Goal: Task Accomplishment & Management: Complete application form

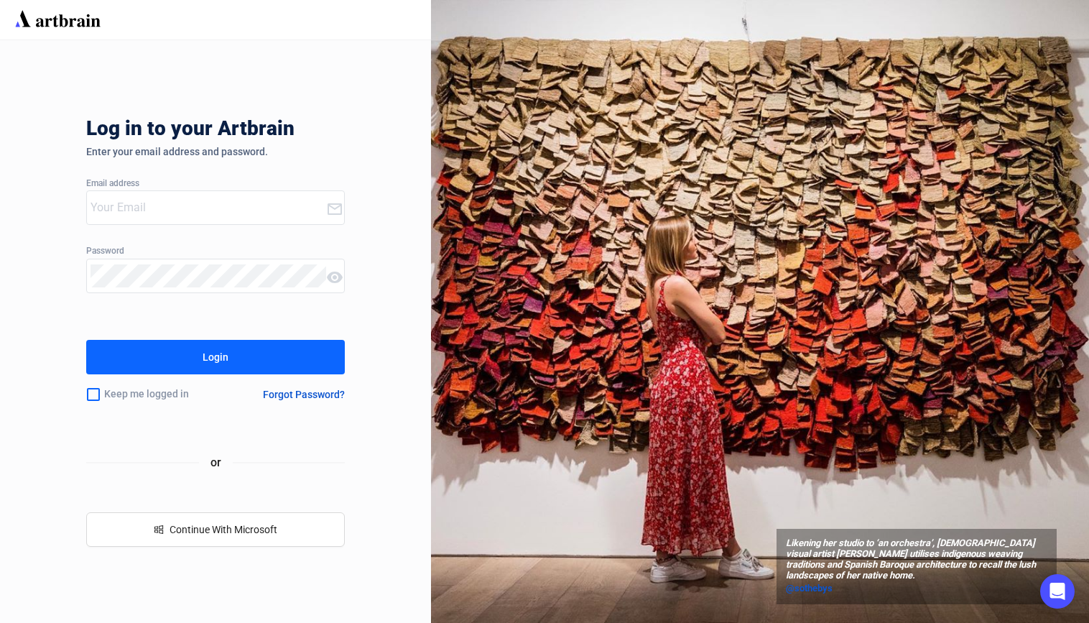
type input "[PERSON_NAME][EMAIL_ADDRESS][DOMAIN_NAME]"
click at [222, 355] on div "Login" at bounding box center [216, 357] width 26 height 23
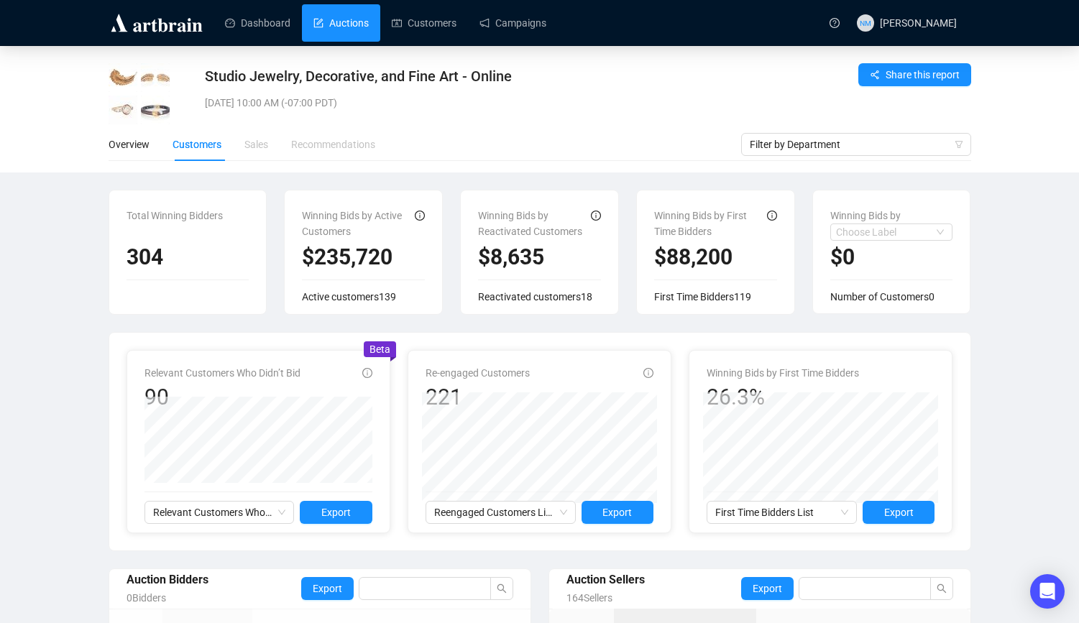
click at [353, 34] on link "Auctions" at bounding box center [340, 22] width 55 height 37
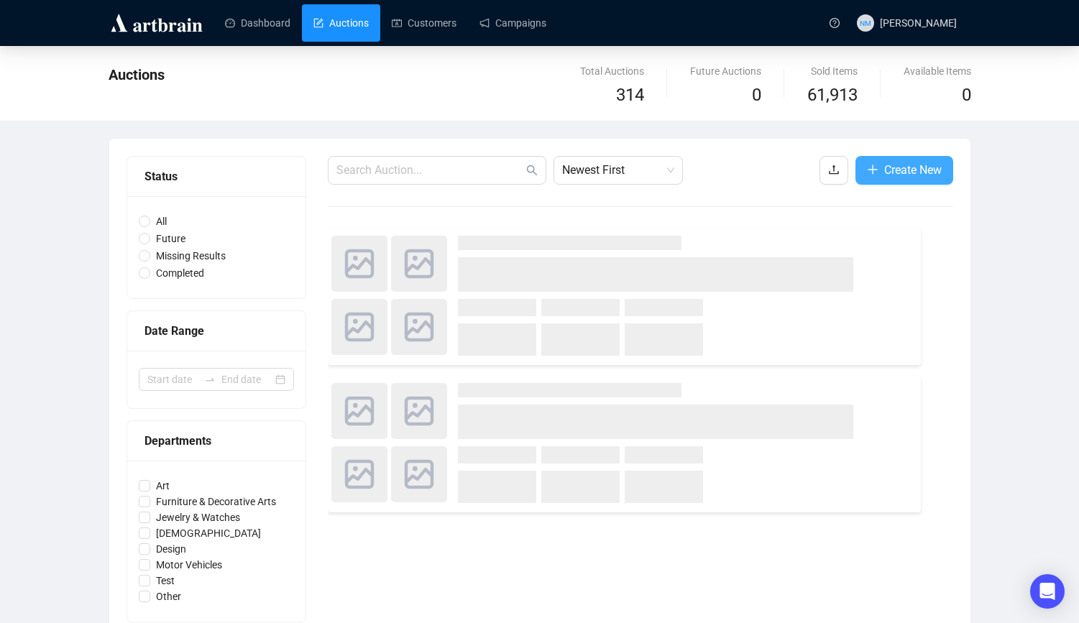
click at [902, 170] on span "Create New" at bounding box center [912, 170] width 57 height 18
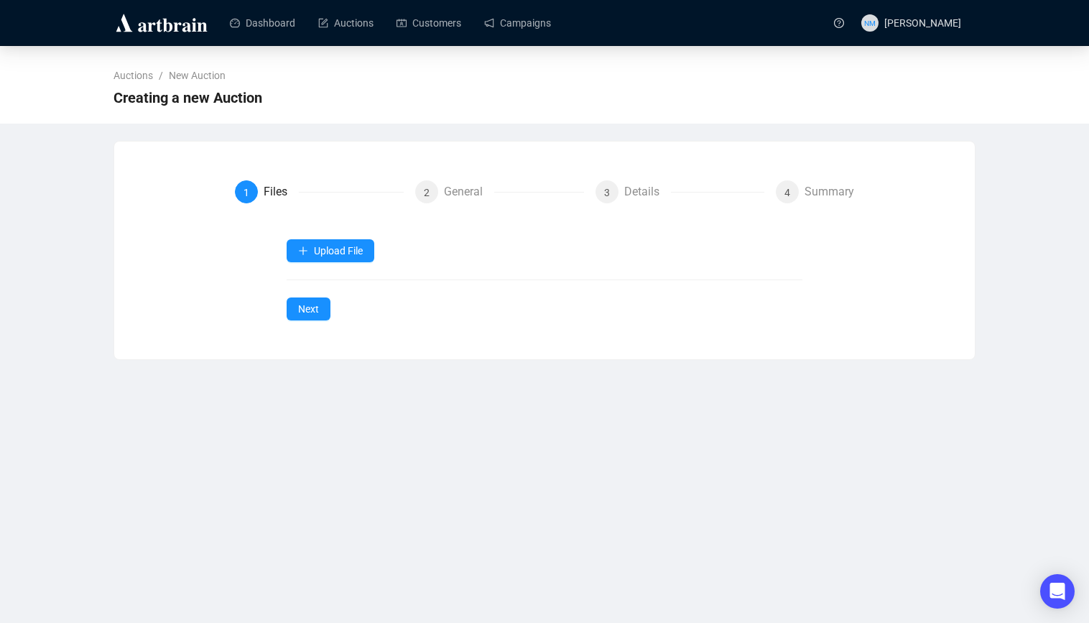
click at [331, 228] on form "1 Files 2 General 3 Details 4 Summary Upload File Next" at bounding box center [545, 250] width 620 height 140
click at [331, 250] on span "Upload File" at bounding box center [338, 250] width 49 height 11
click at [334, 285] on span "Auction Items" at bounding box center [332, 285] width 68 height 16
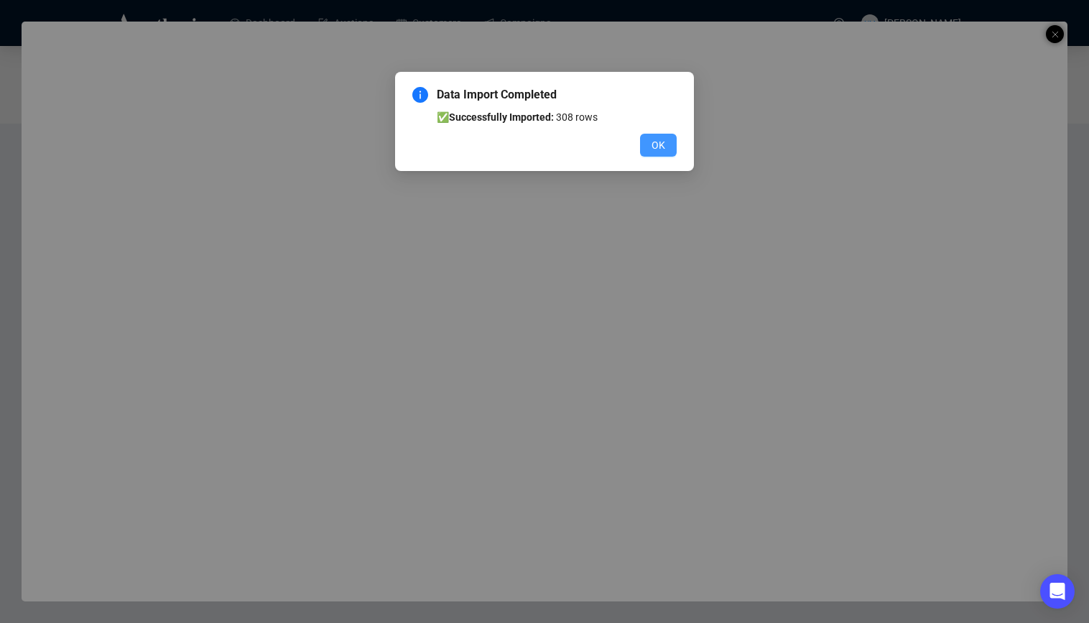
click at [670, 155] on button "OK" at bounding box center [658, 145] width 37 height 23
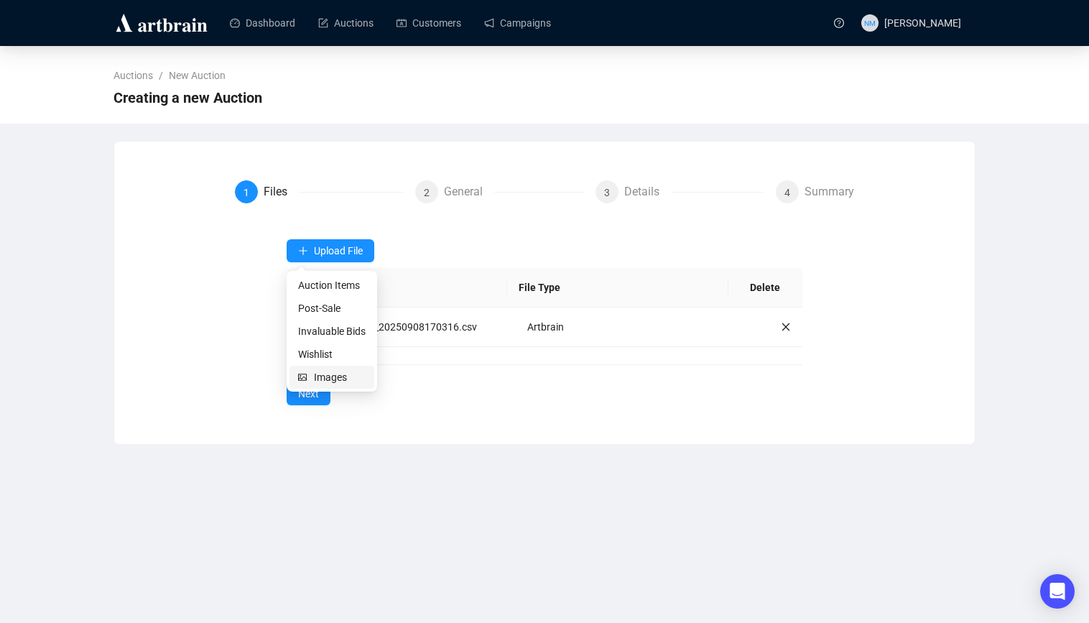
click at [329, 374] on span "Images" at bounding box center [340, 377] width 52 height 16
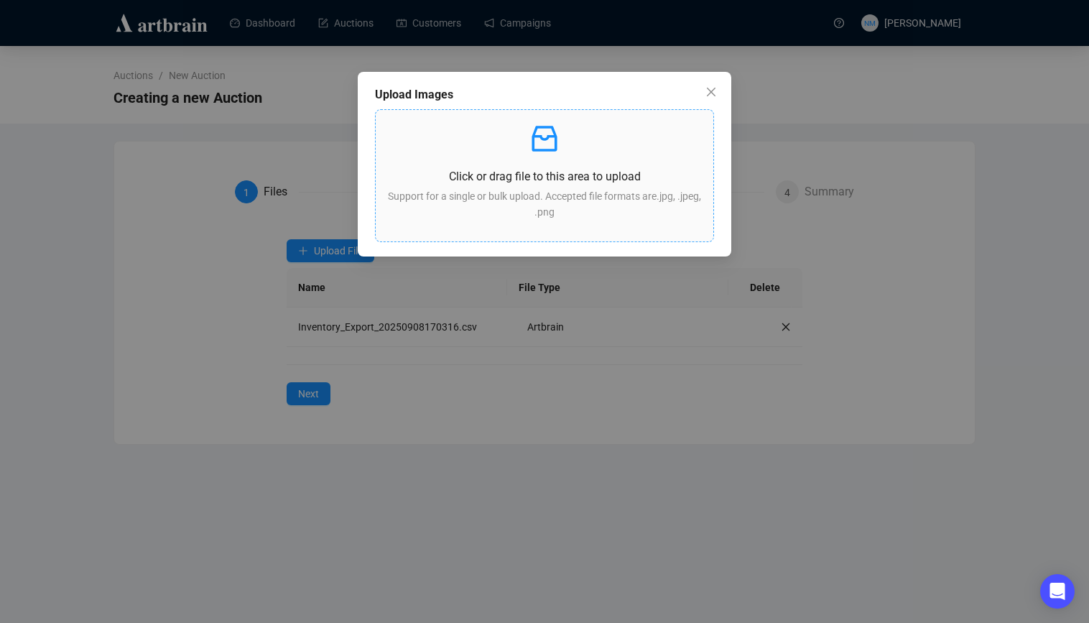
click at [535, 196] on p "Support for a single or bulk upload. Accepted file formats are .jpg, .jpeg, .png" at bounding box center [544, 204] width 315 height 32
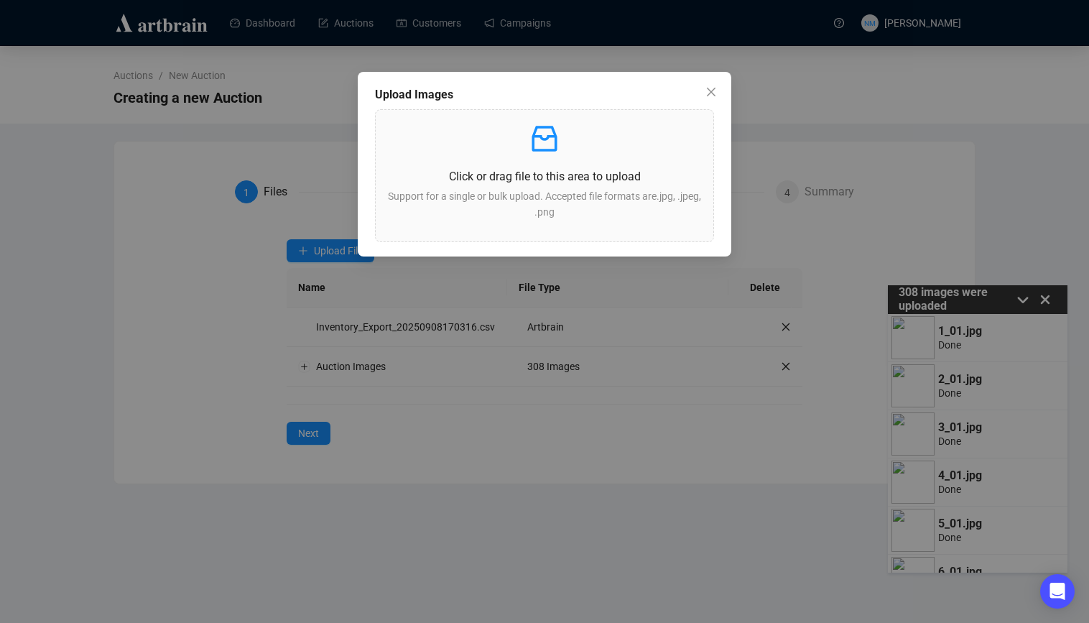
click at [441, 509] on div "Upload Images Click or drag file to this area to upload Support for a single or…" at bounding box center [544, 311] width 1089 height 623
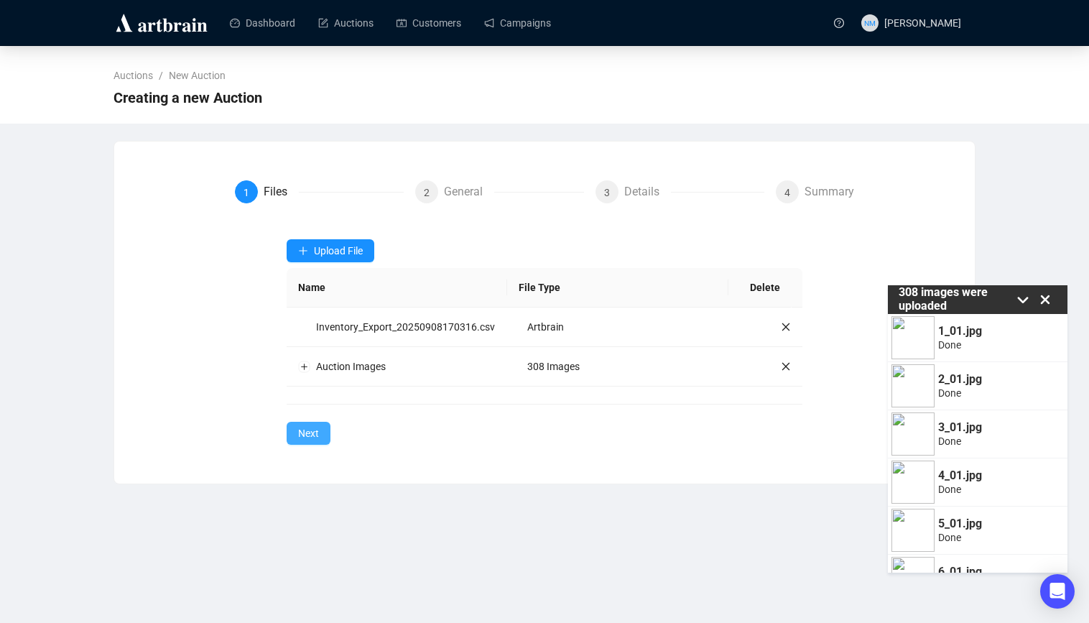
click at [307, 441] on span "Next" at bounding box center [308, 433] width 21 height 16
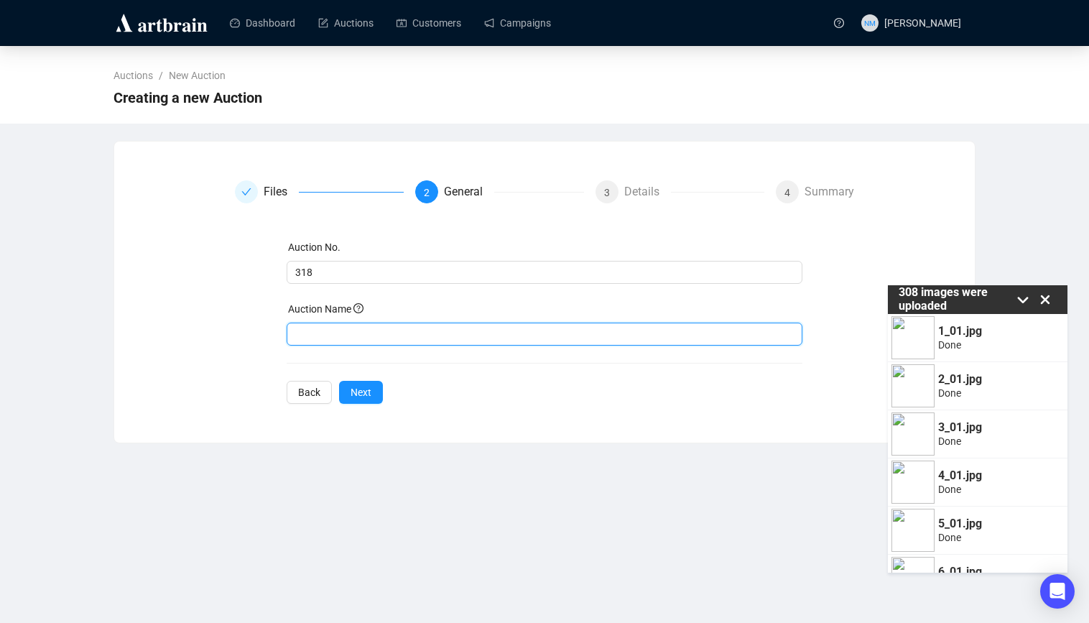
click at [346, 334] on input "text" at bounding box center [545, 334] width 517 height 23
type input "Jewelry & Watches"
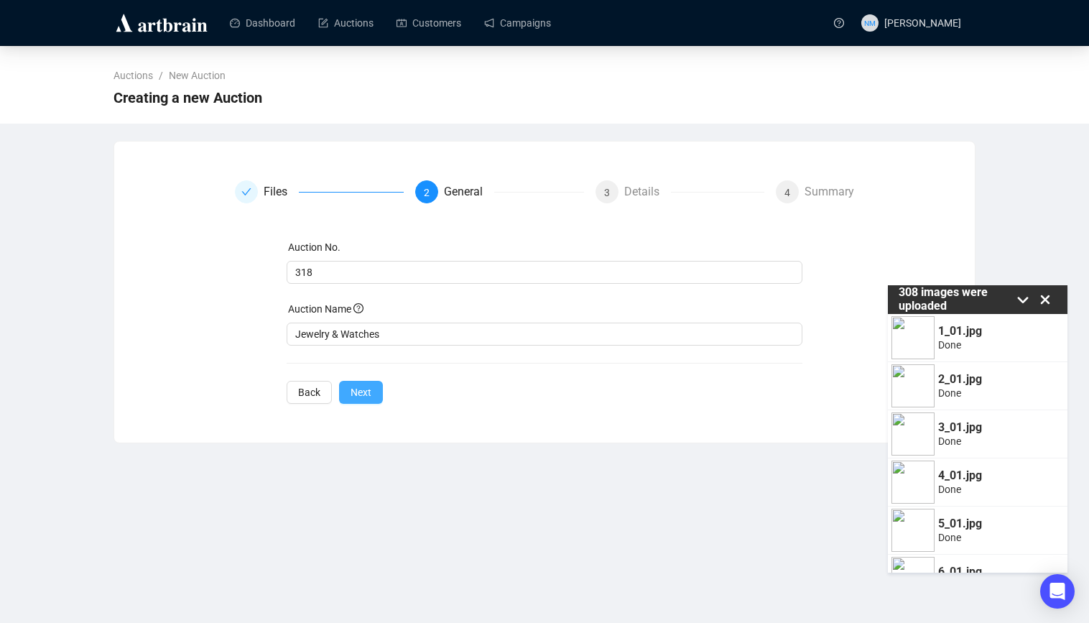
click at [364, 392] on span "Next" at bounding box center [361, 392] width 21 height 16
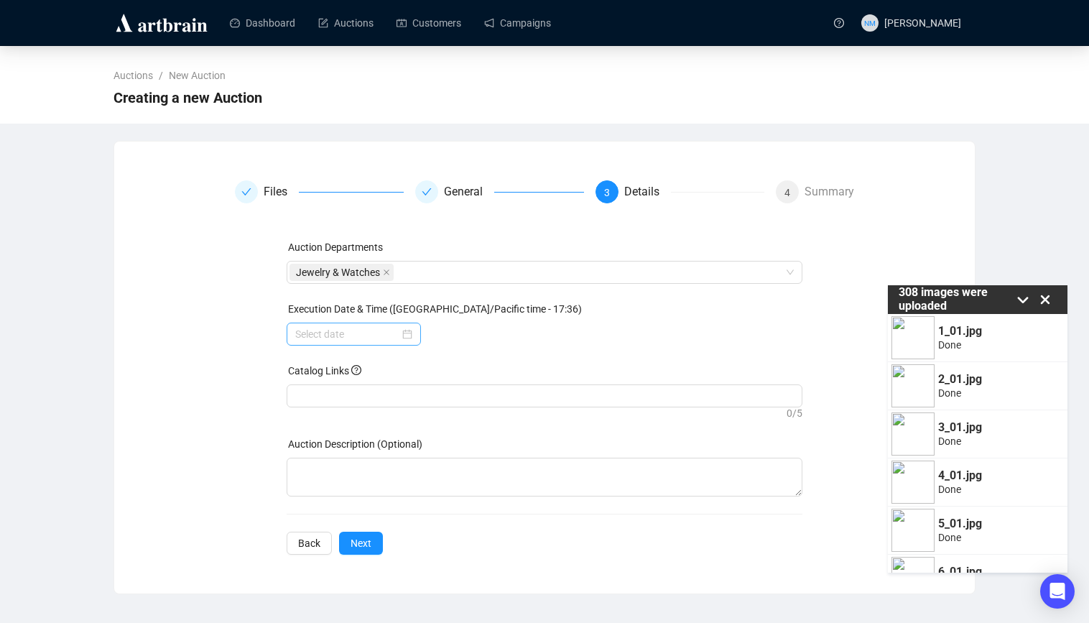
click at [413, 340] on div at bounding box center [354, 334] width 134 height 23
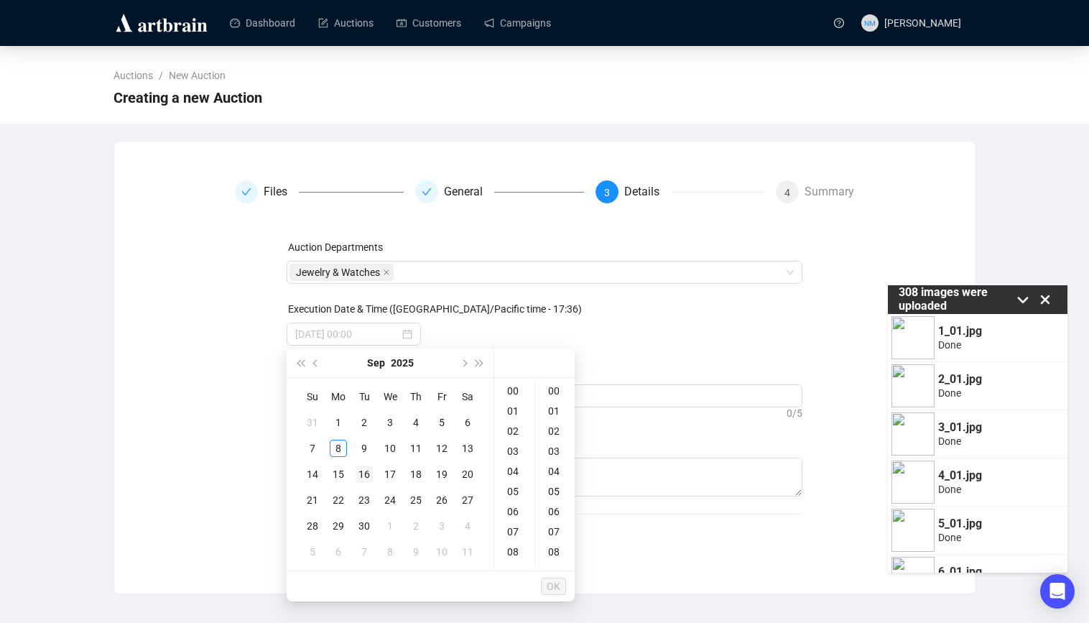
click at [366, 474] on div "16" at bounding box center [364, 474] width 17 height 17
click at [512, 411] on div "10" at bounding box center [514, 414] width 34 height 20
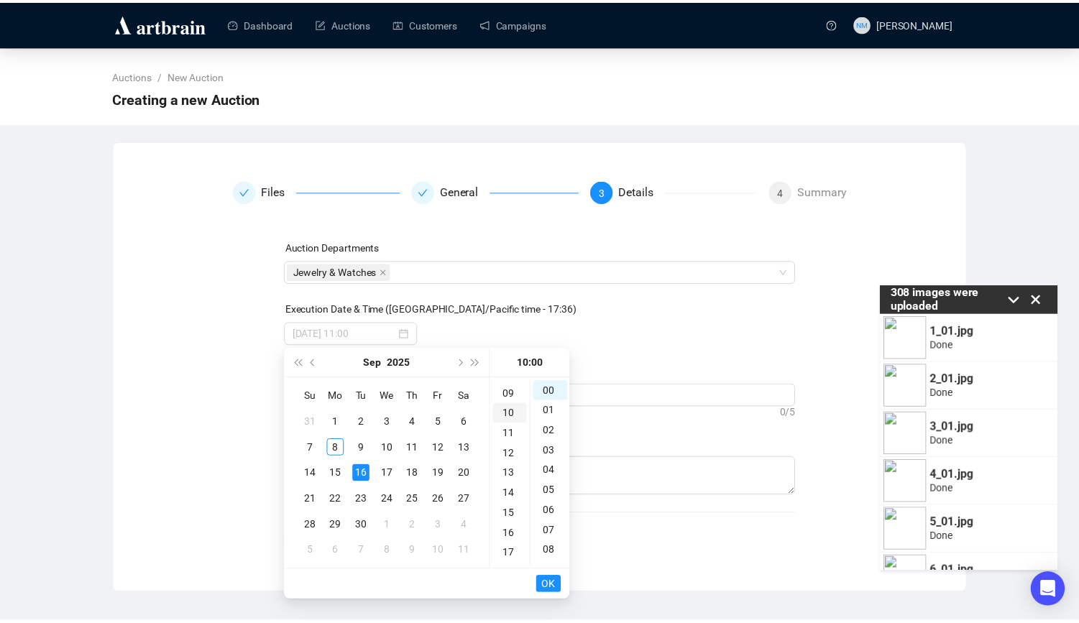
scroll to position [201, 0]
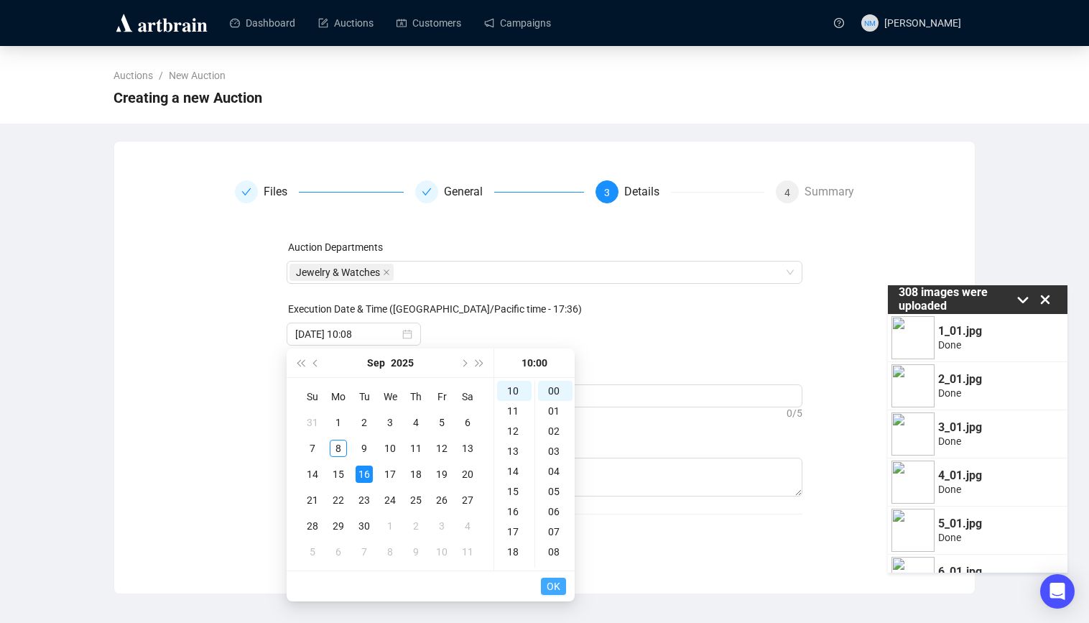
type input "[DATE] 10:00"
click at [556, 588] on span "OK" at bounding box center [554, 586] width 14 height 27
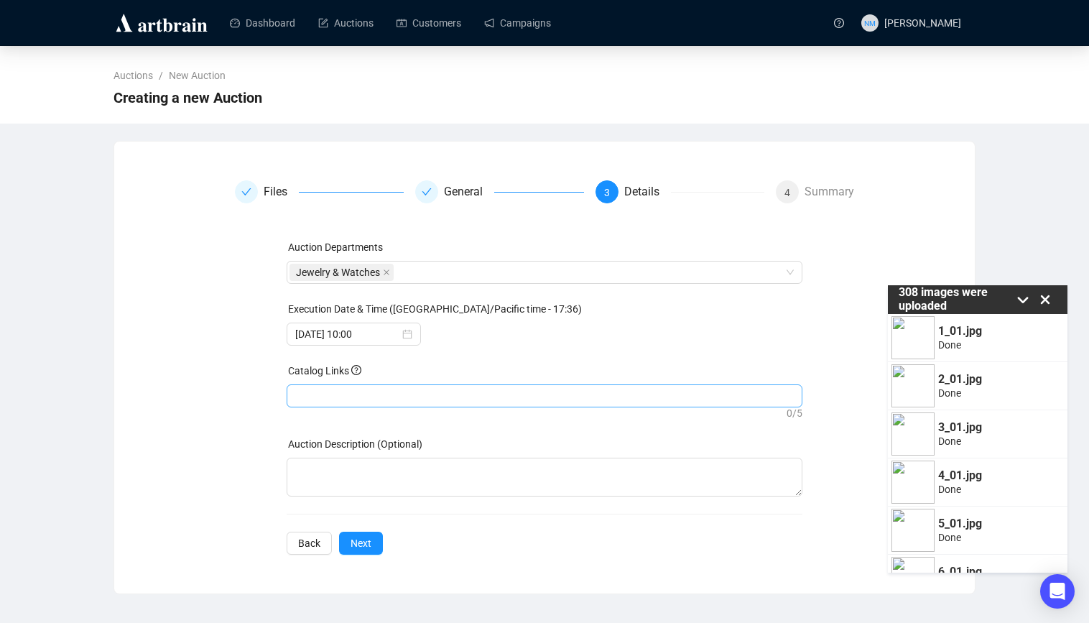
click at [341, 397] on div at bounding box center [545, 396] width 511 height 20
paste input "[URL][DOMAIN_NAME]"
type input "[URL][DOMAIN_NAME]"
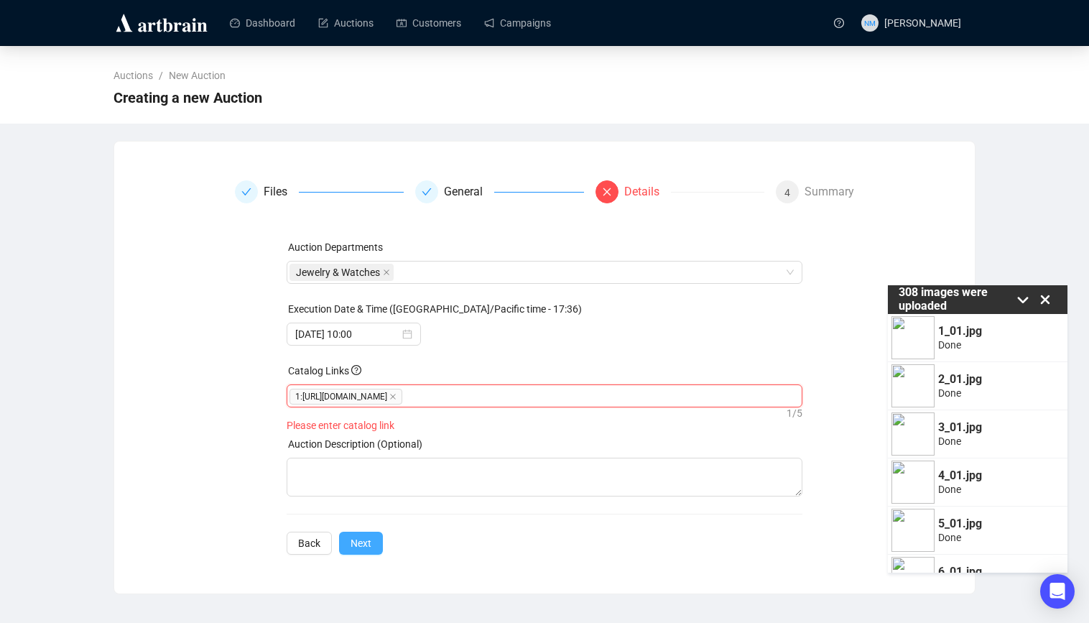
click at [364, 546] on span "Next" at bounding box center [361, 543] width 21 height 16
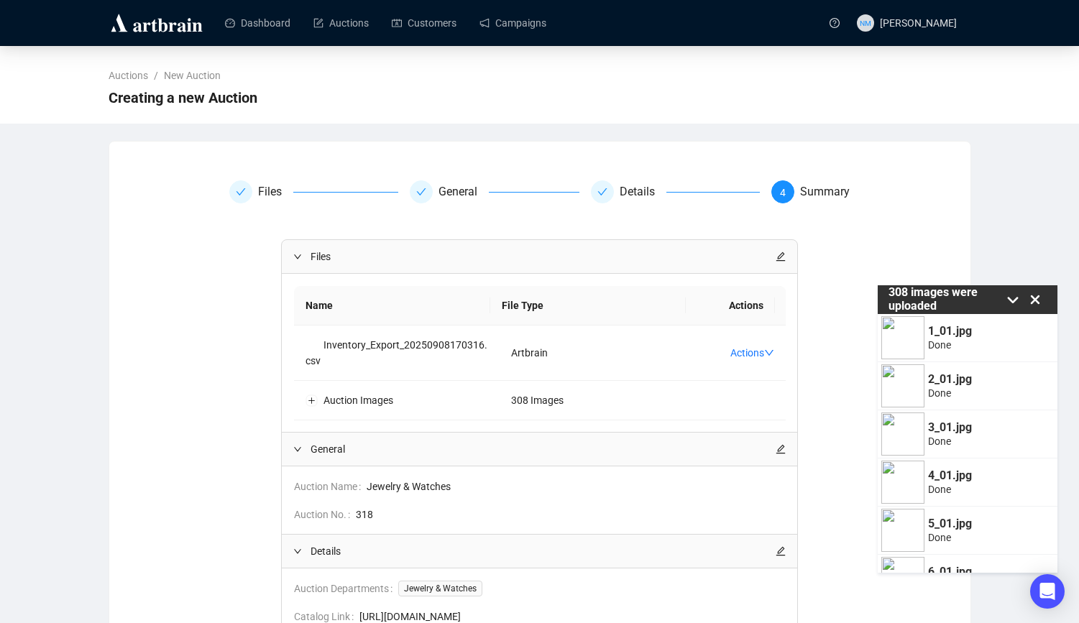
scroll to position [158, 0]
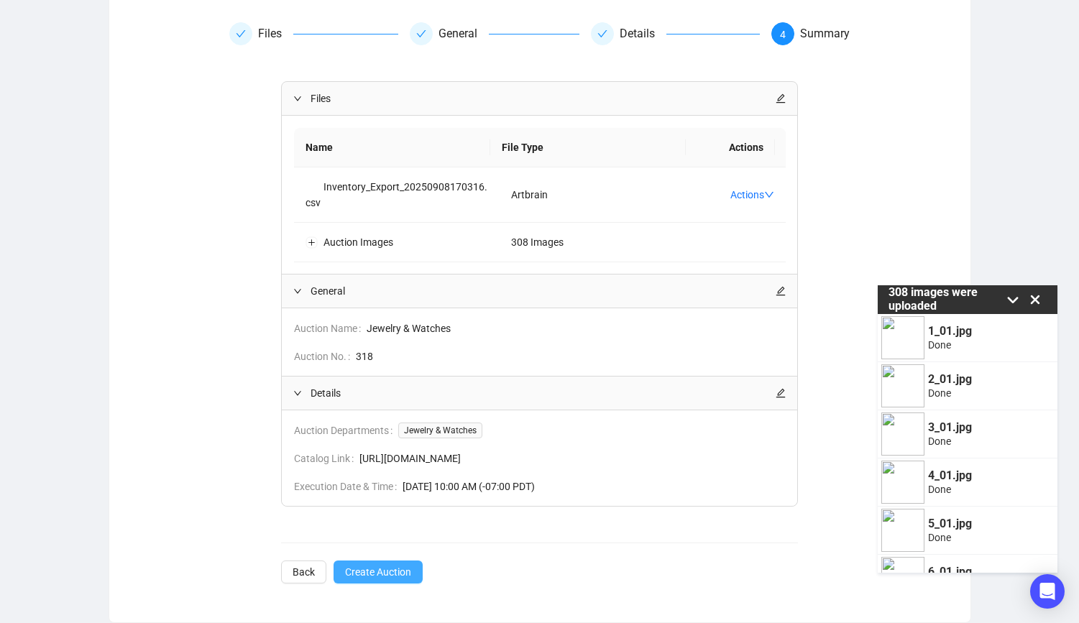
click at [380, 581] on button "Create Auction" at bounding box center [377, 571] width 89 height 23
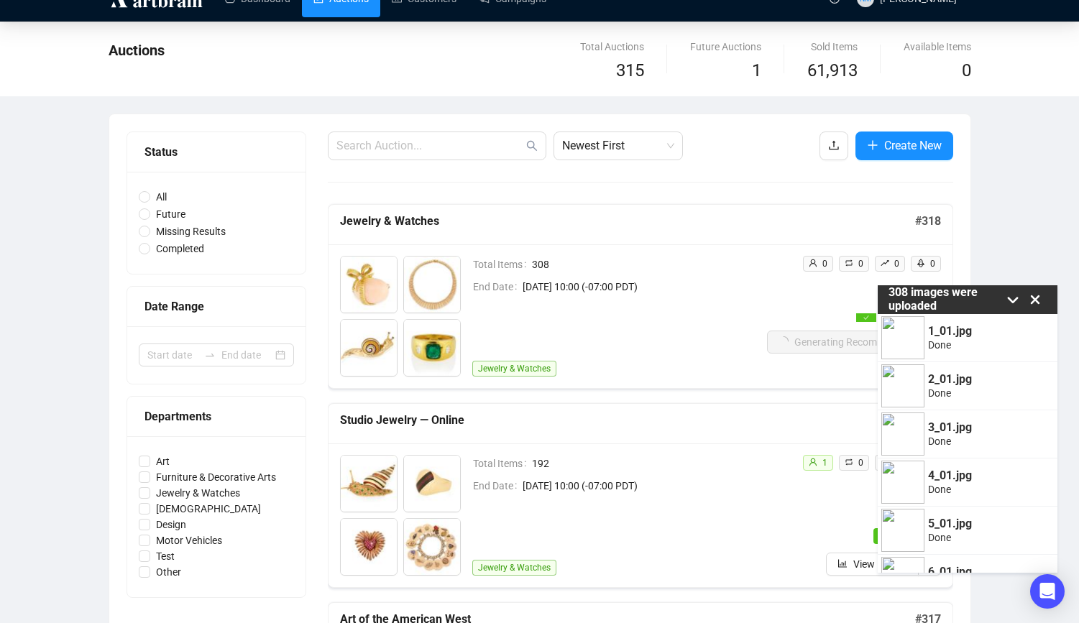
scroll to position [158, 0]
